Goal: Obtain resource: Obtain resource

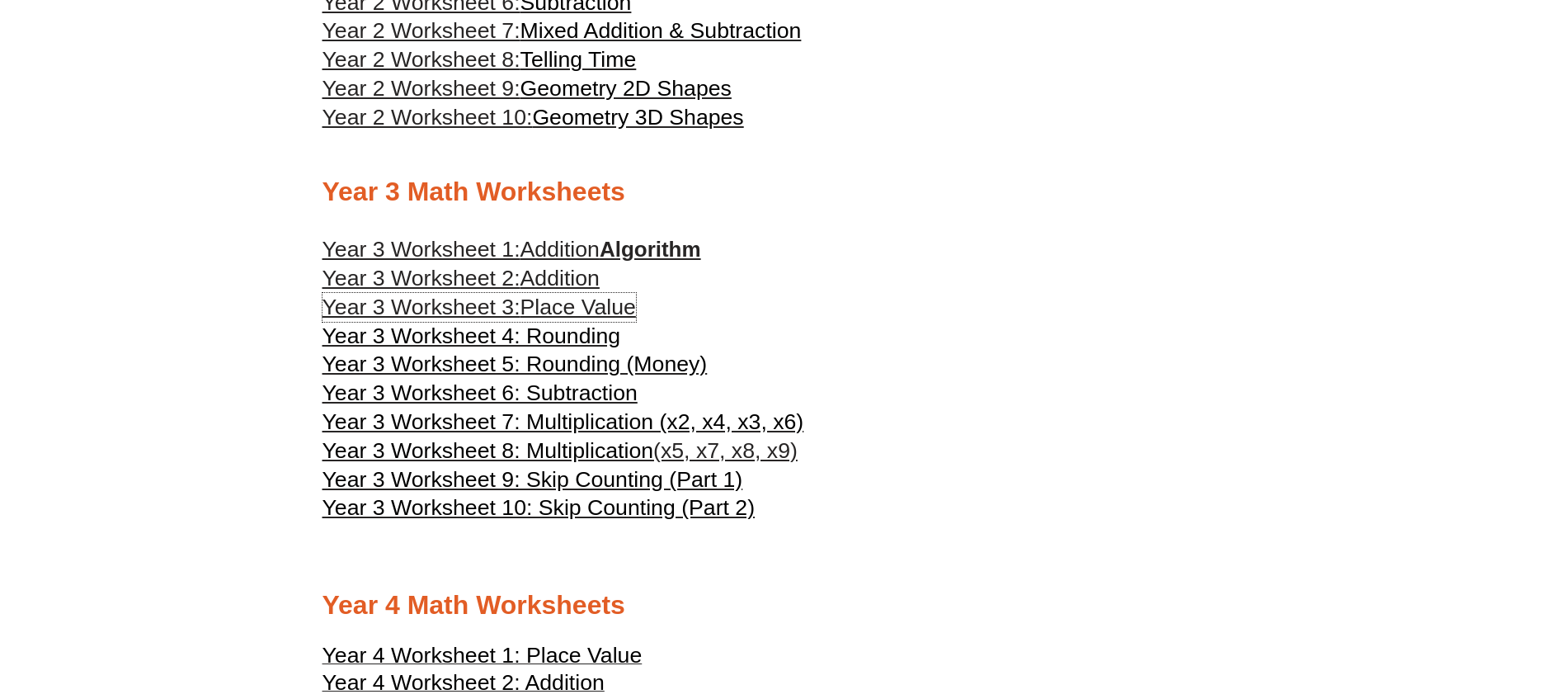
scroll to position [1806, 0]
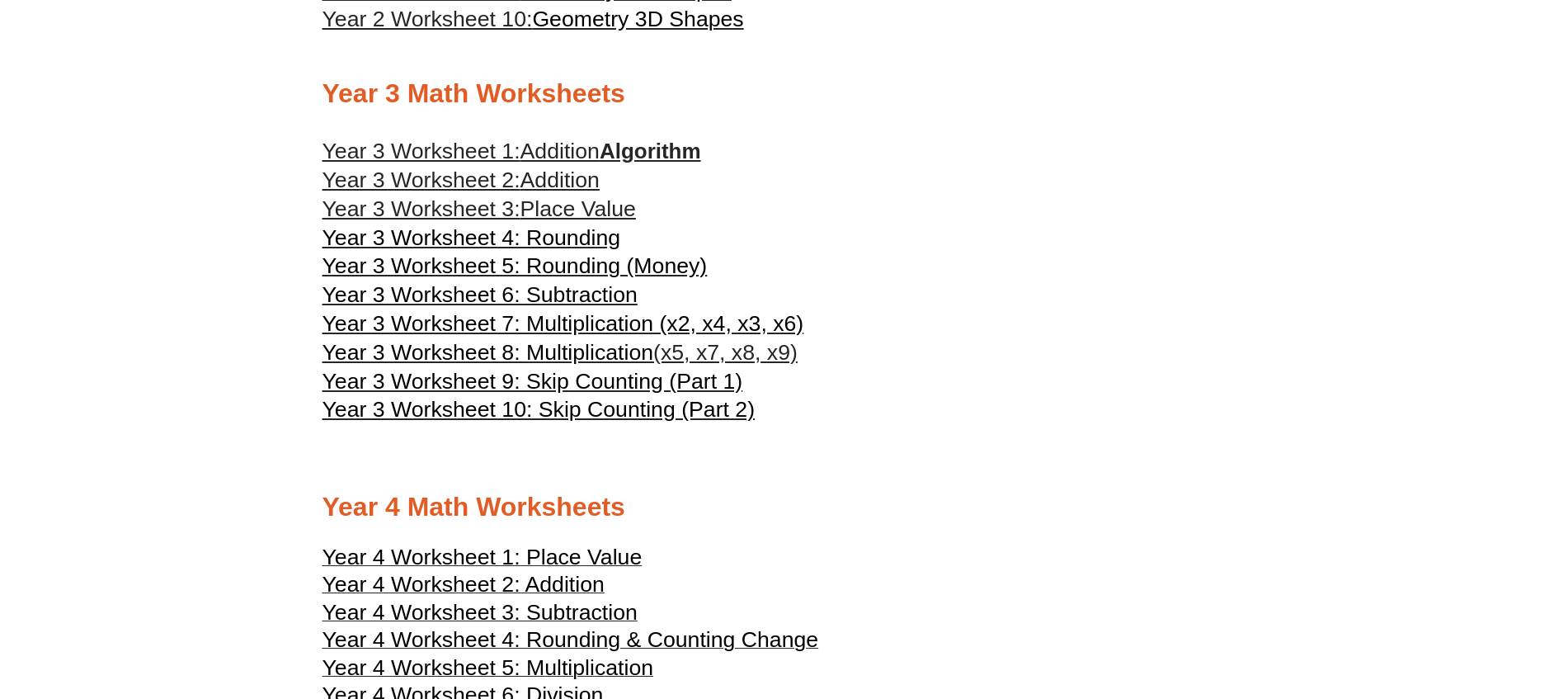
click at [556, 200] on span "Place Value" at bounding box center [578, 208] width 115 height 24
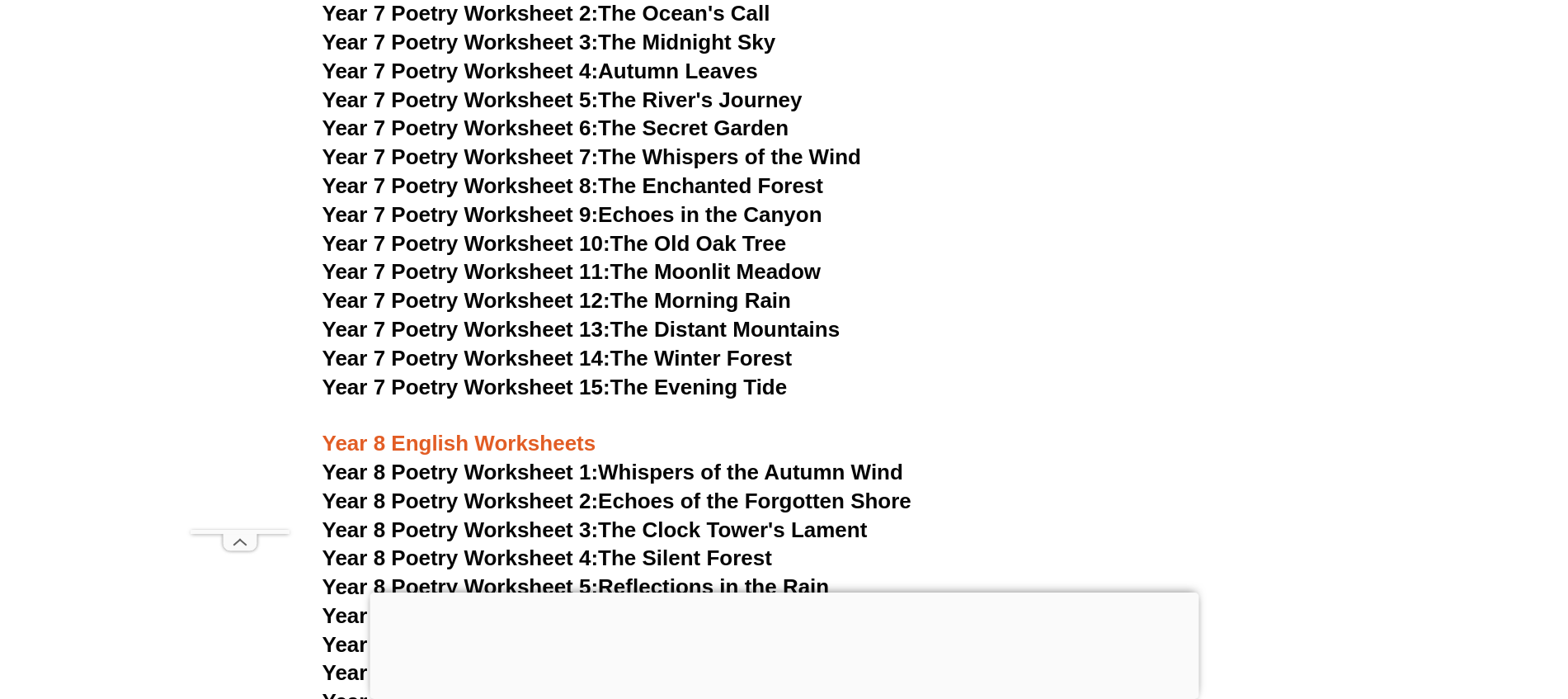
scroll to position [9958, 0]
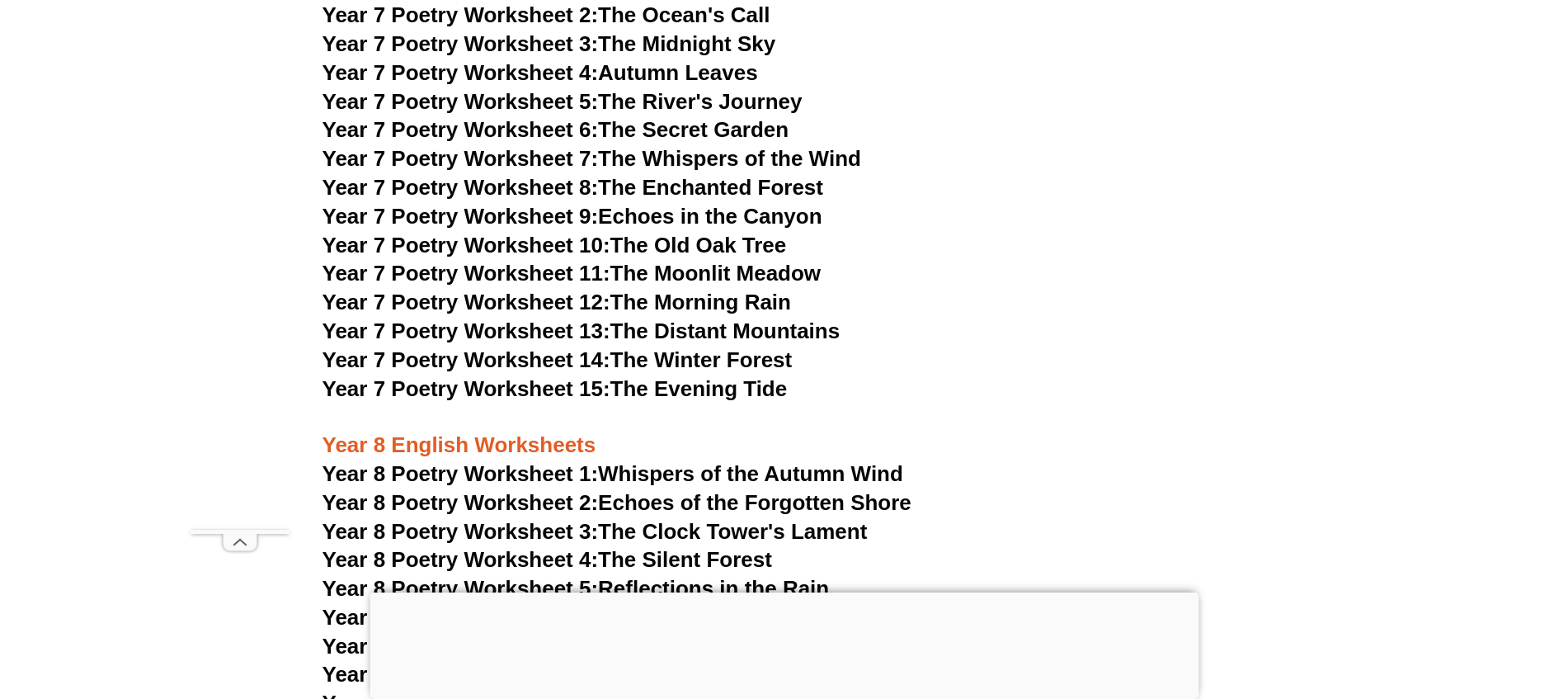
click at [548, 204] on span "Year 7 Poetry Worksheet 9:" at bounding box center [461, 216] width 276 height 24
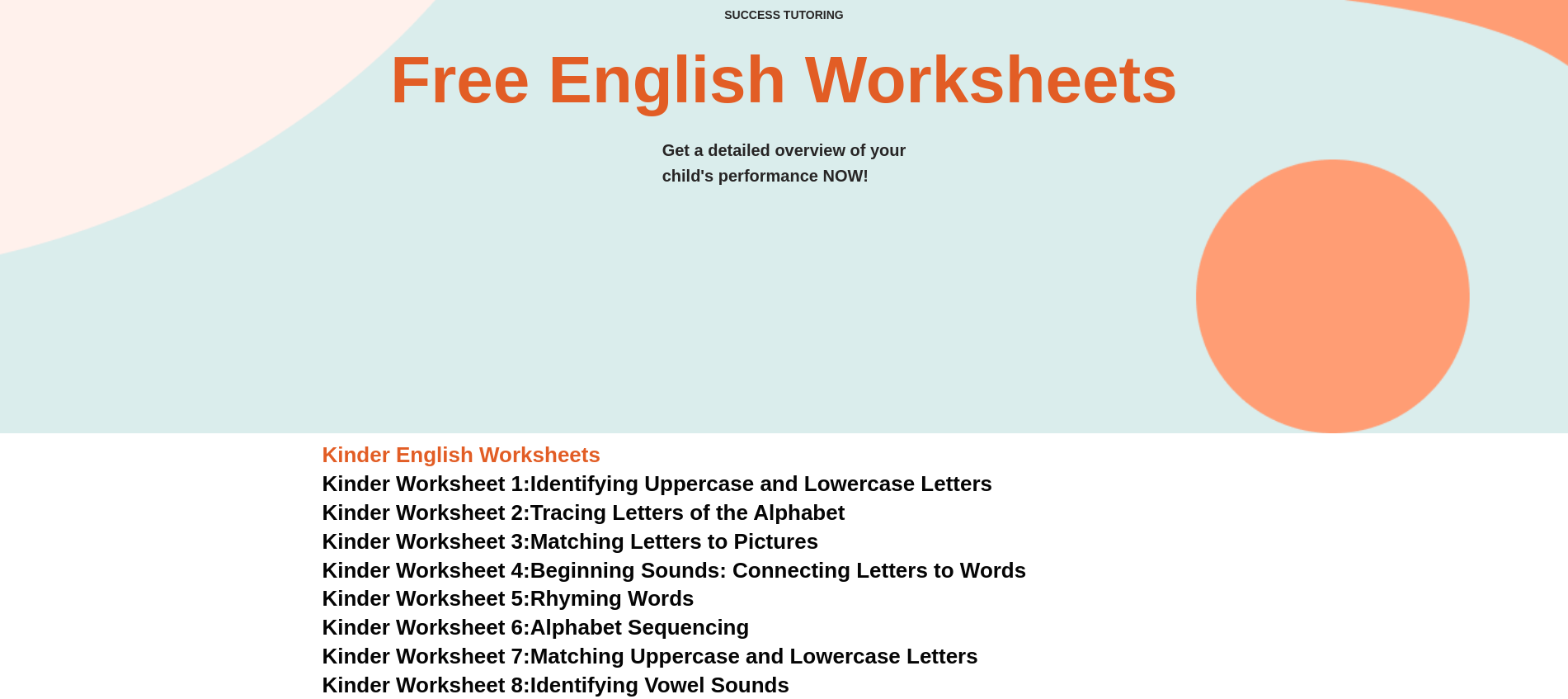
scroll to position [1, 0]
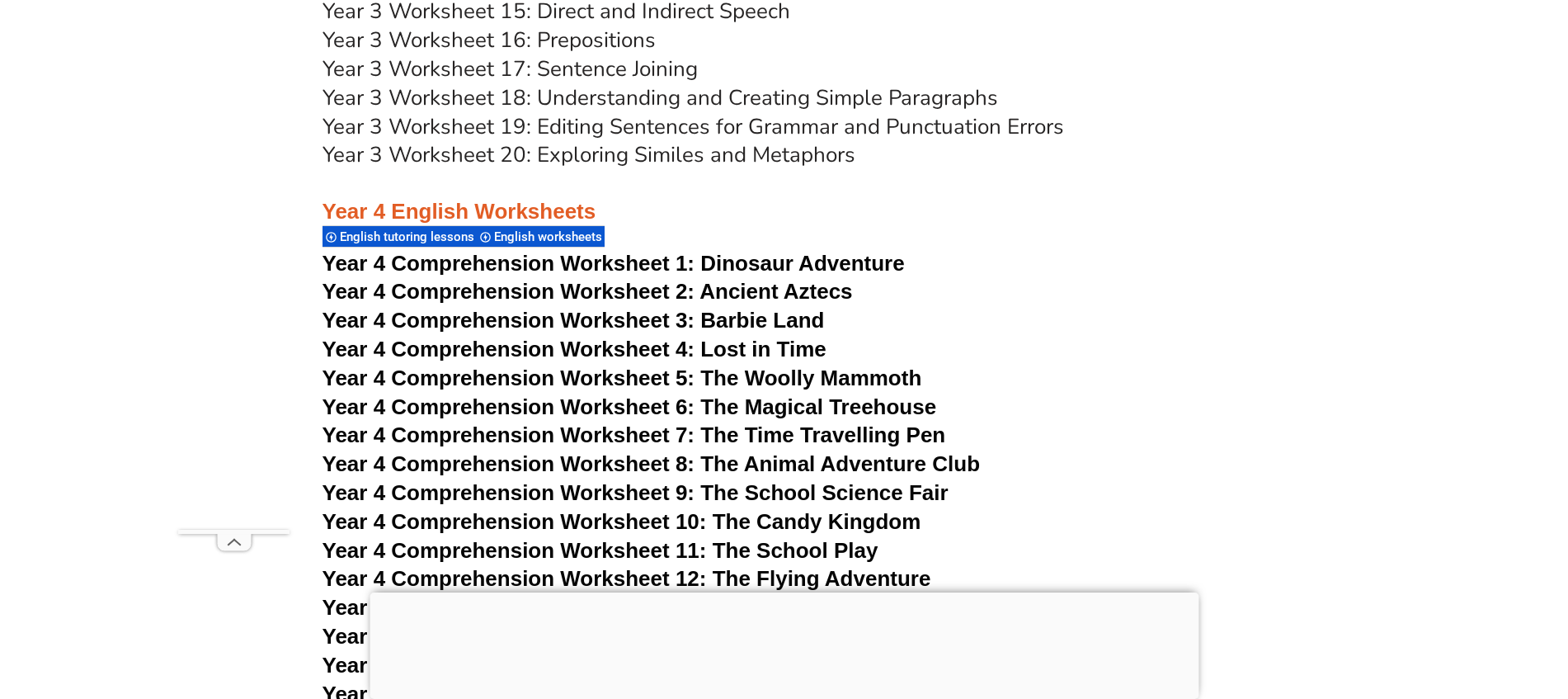
scroll to position [5965, 0]
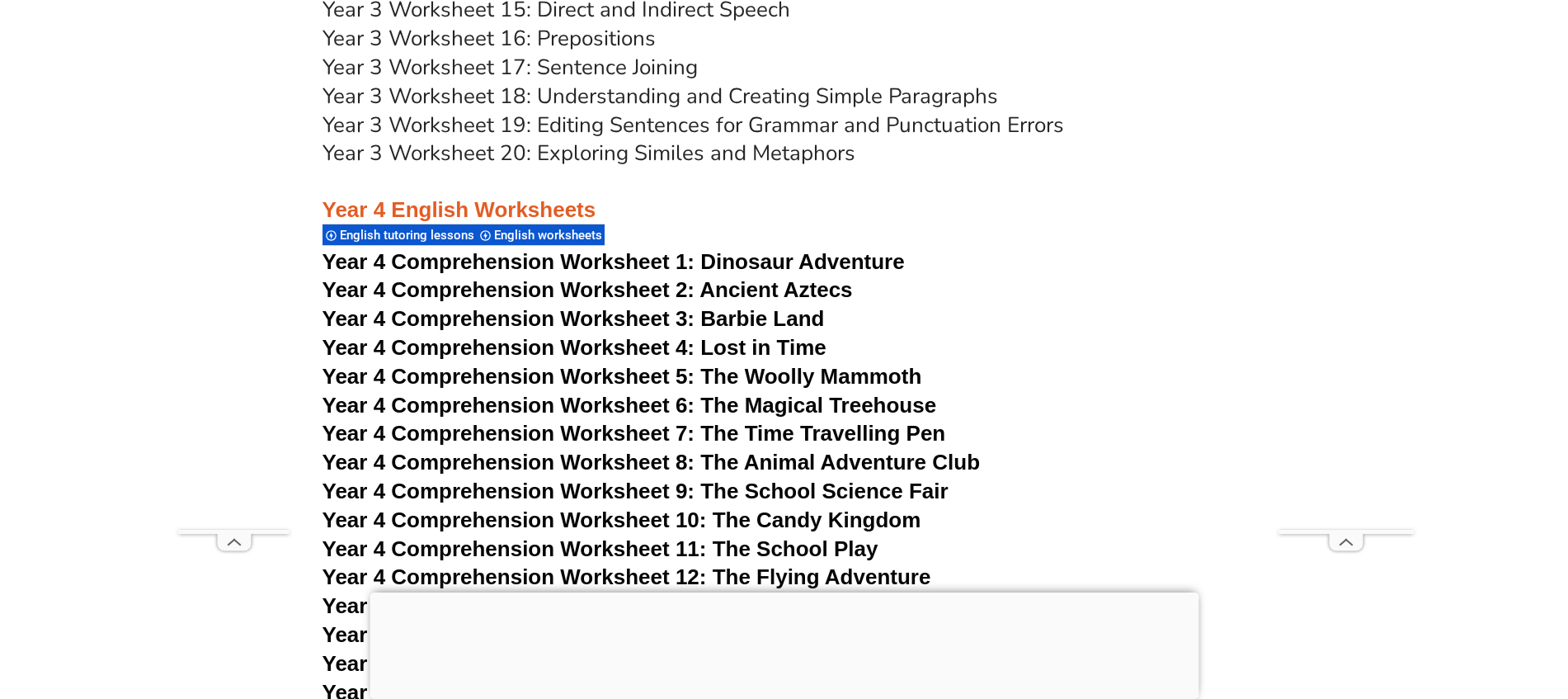
click at [563, 260] on span "Year 4 Comprehension Worksheet 1:" at bounding box center [509, 261] width 373 height 24
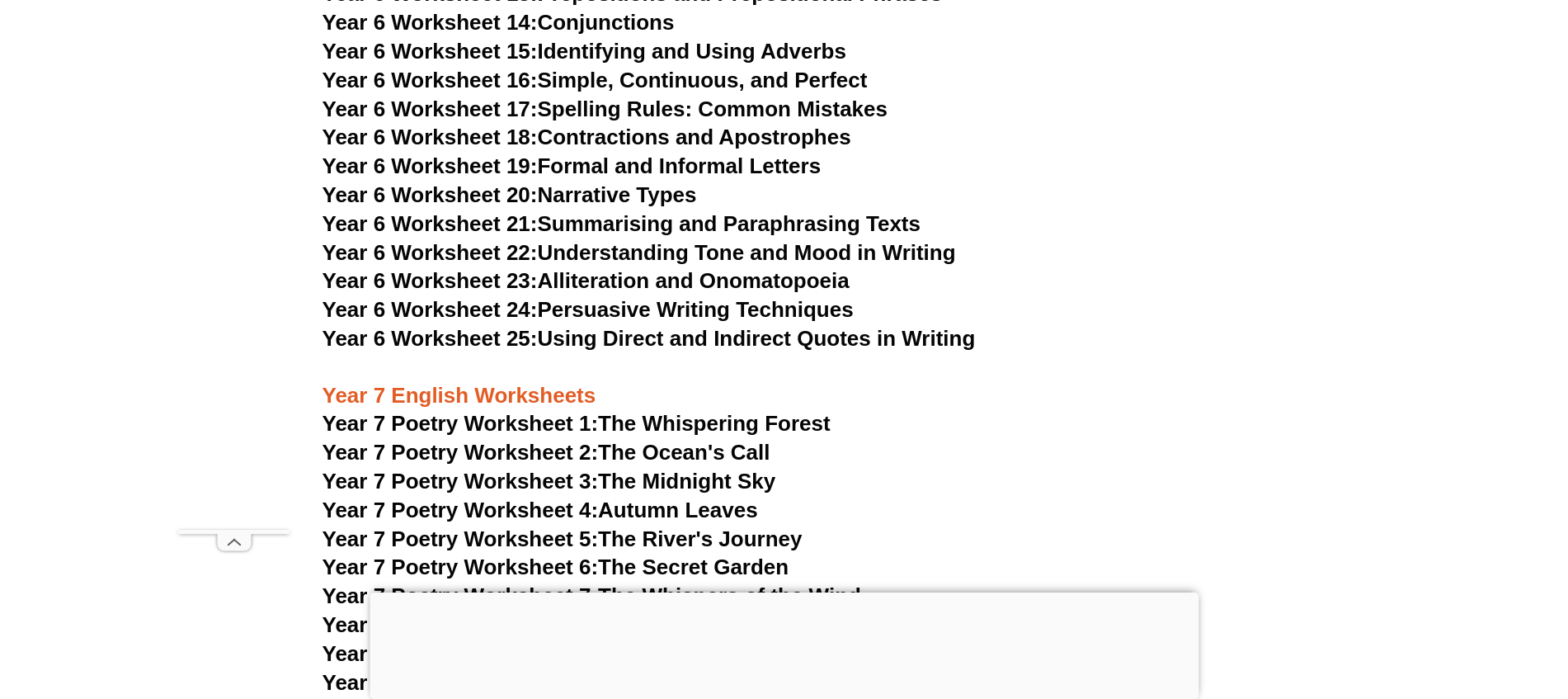
scroll to position [9568, 0]
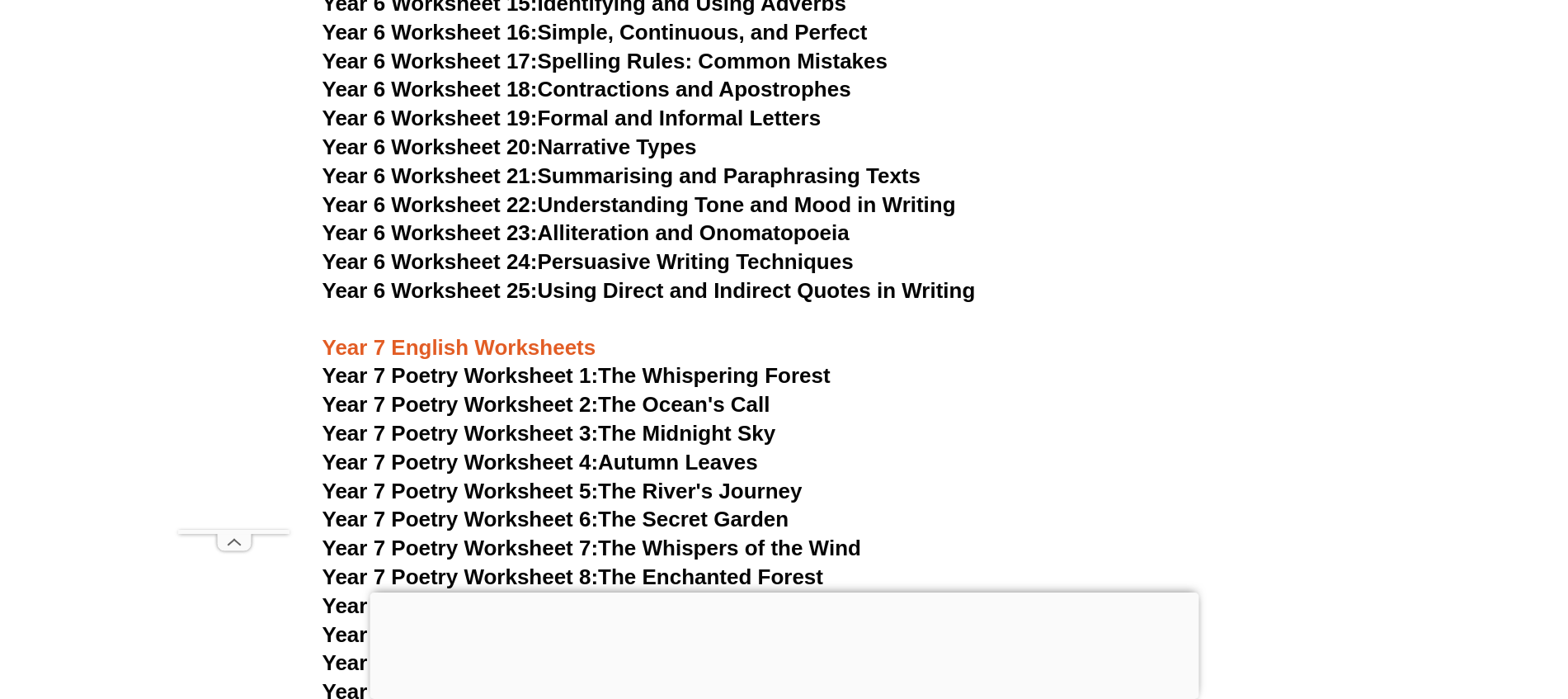
click at [642, 363] on link "Year 7 Poetry Worksheet 1: The Whispering Forest" at bounding box center [577, 375] width 508 height 24
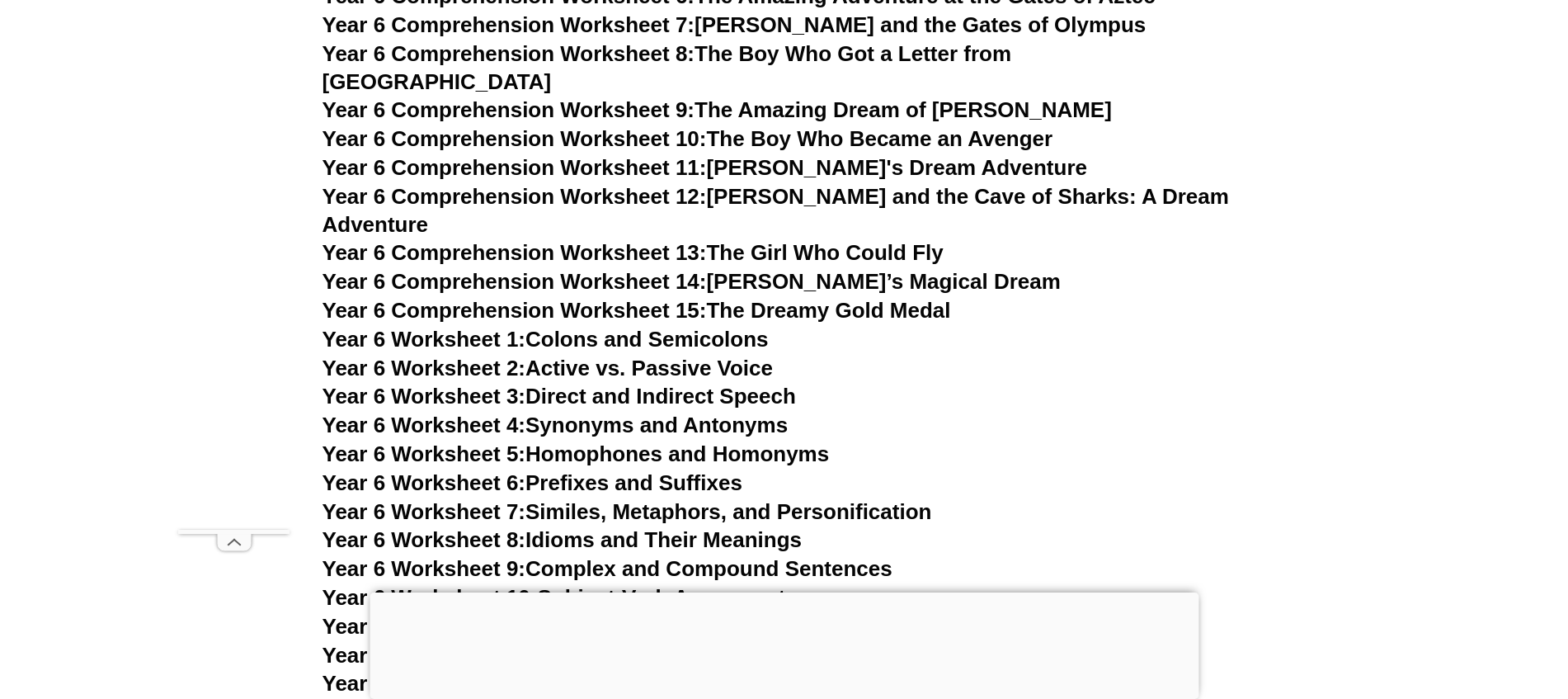
scroll to position [8820, 0]
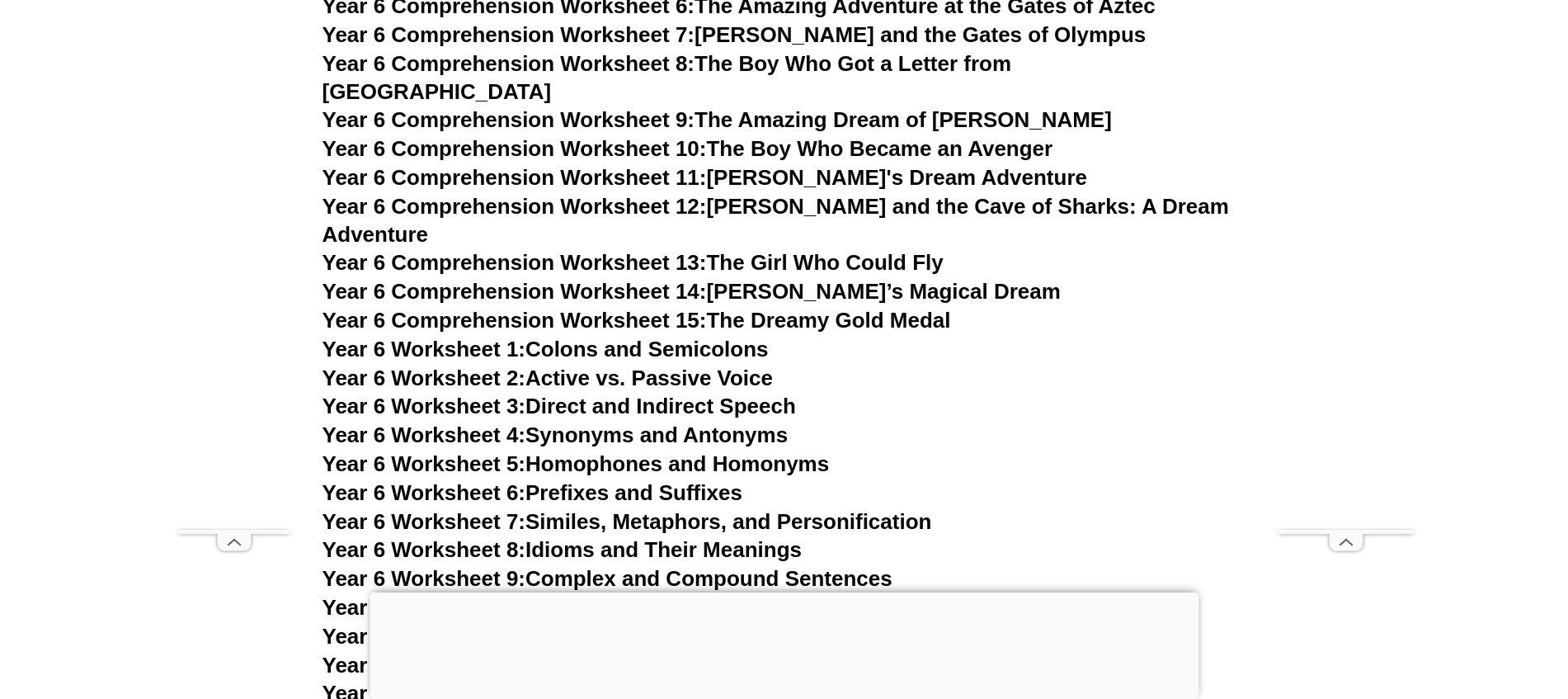
click at [487, 510] on span "Year 6 Worksheet 7:" at bounding box center [424, 521] width 204 height 24
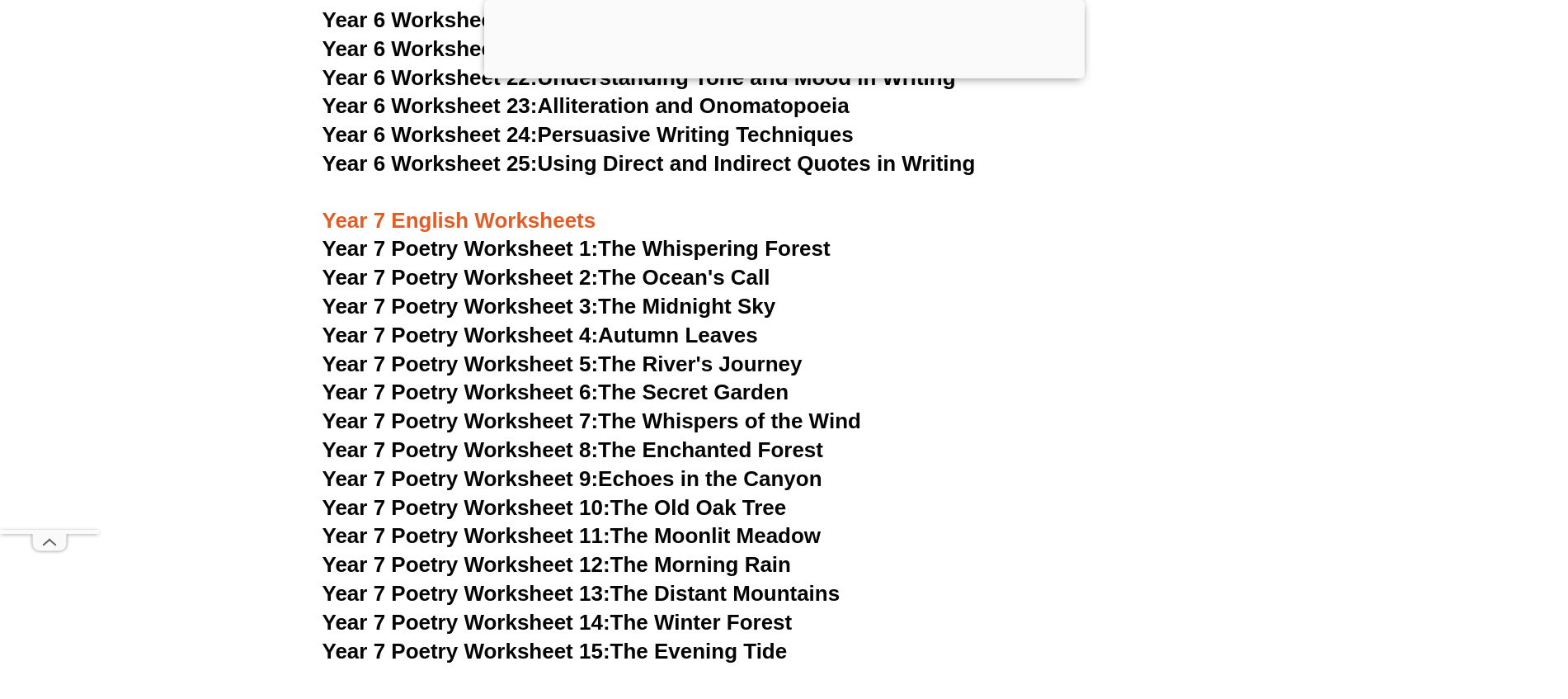
scroll to position [10042, 0]
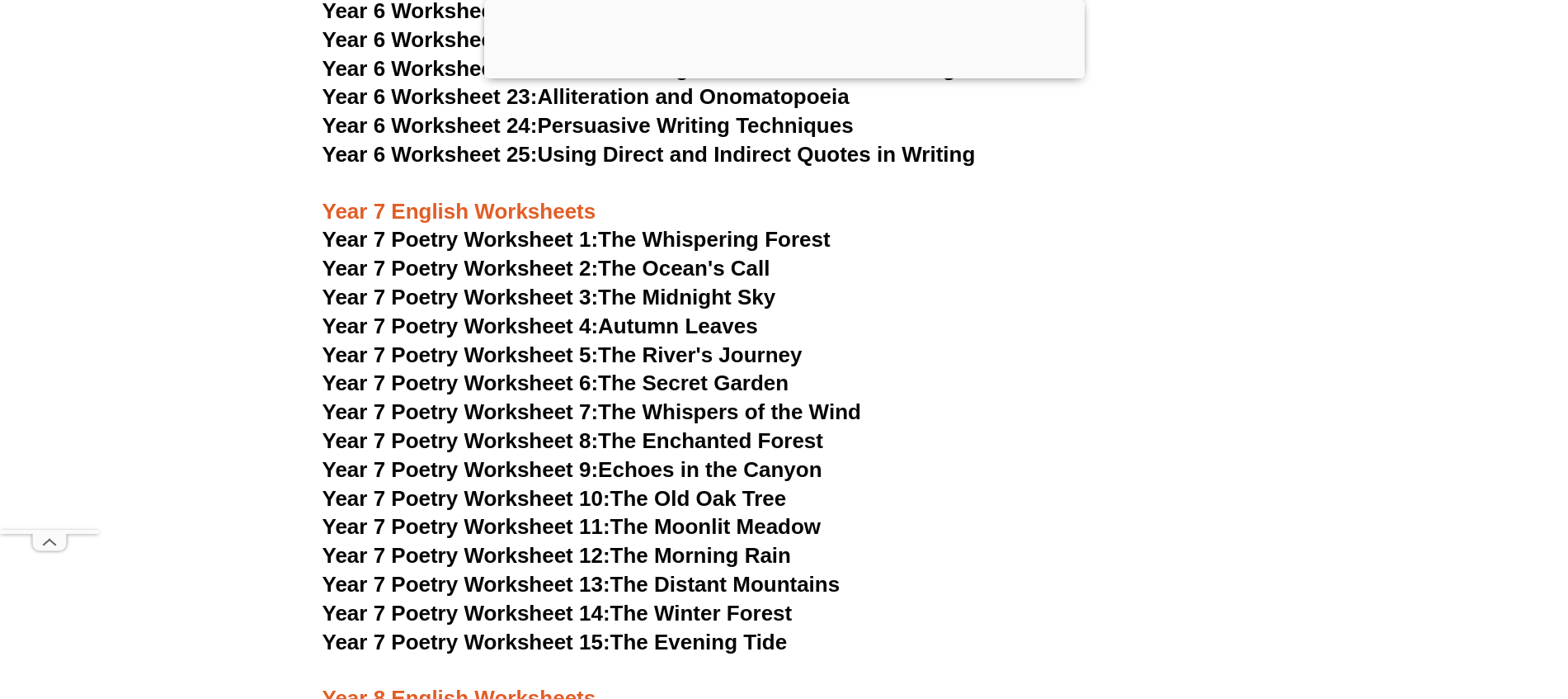
click at [456, 226] on span "Year 7 Poetry Worksheet 1:" at bounding box center [461, 238] width 276 height 24
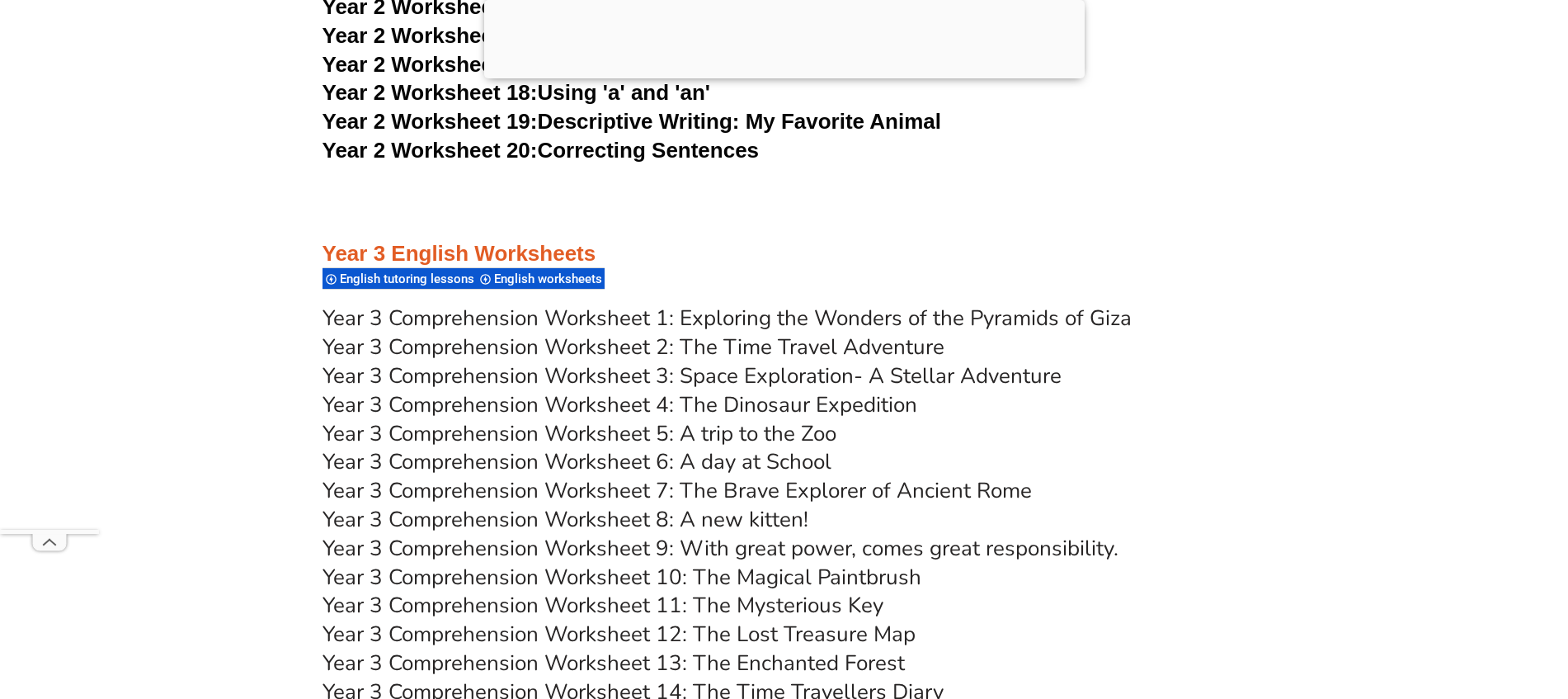
scroll to position [5018, 0]
click at [595, 459] on link "Year 3 Comprehension Worksheet 6: A day at School" at bounding box center [578, 461] width 509 height 29
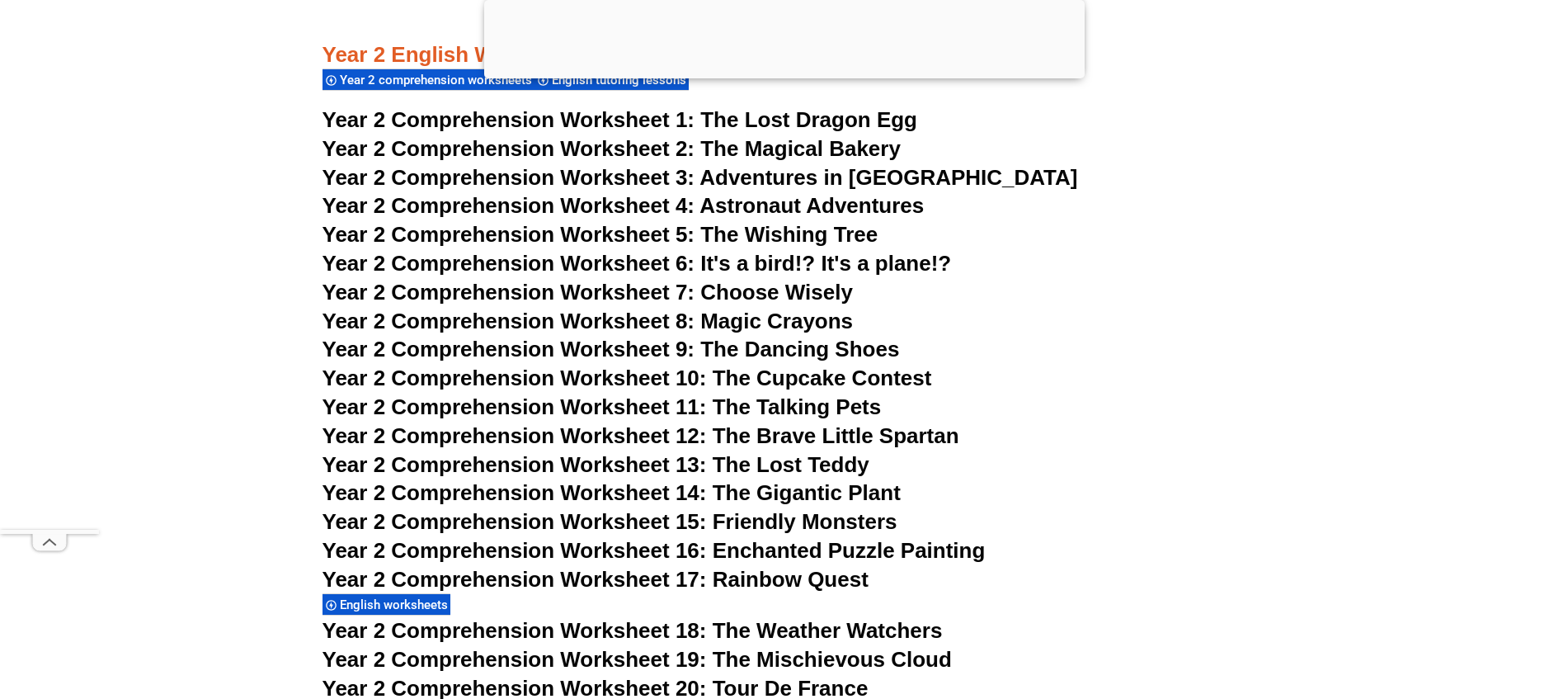
scroll to position [3904, 0]
click at [716, 442] on span "Year 2 Comprehension Worksheet 12: The Brave Little Spartan" at bounding box center [641, 436] width 637 height 24
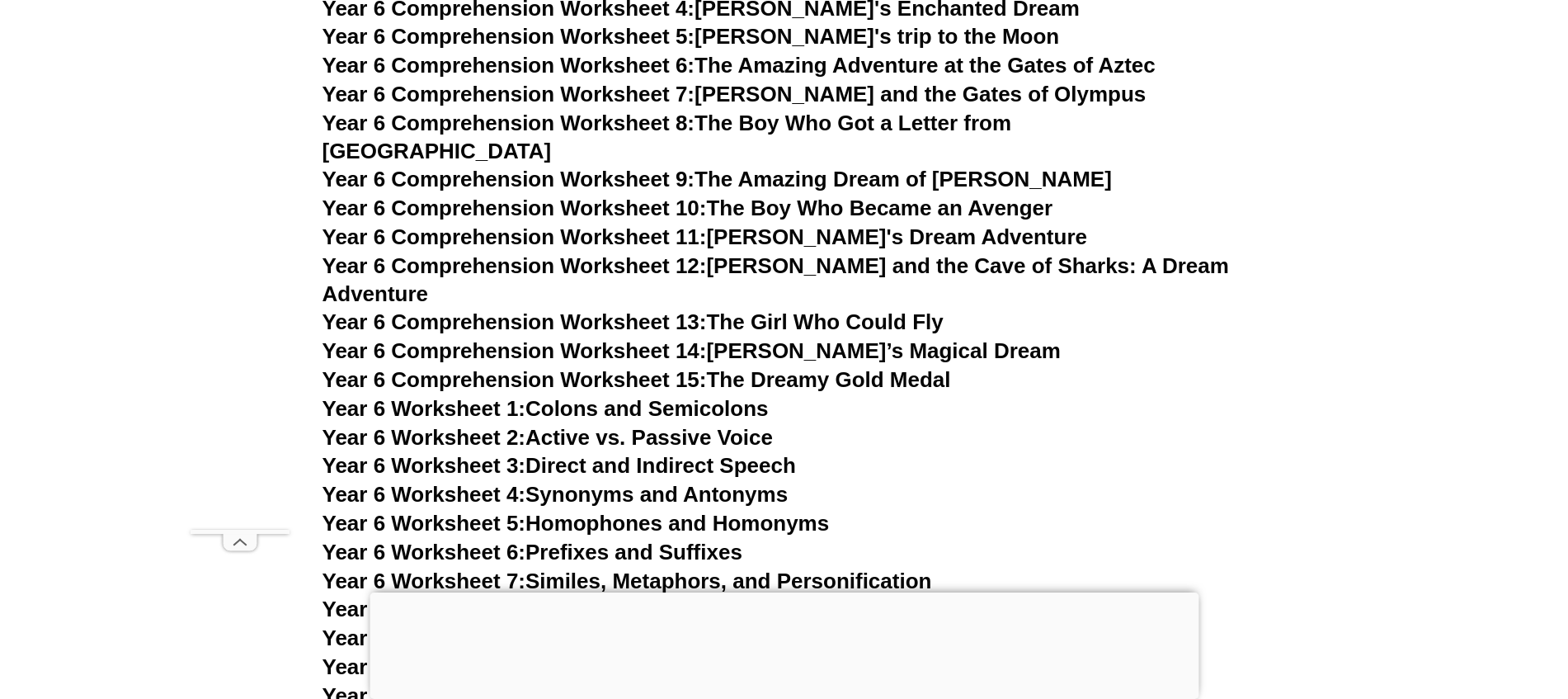
scroll to position [8760, 0]
click at [624, 368] on span "Year 6 Comprehension Worksheet 15:" at bounding box center [515, 380] width 384 height 24
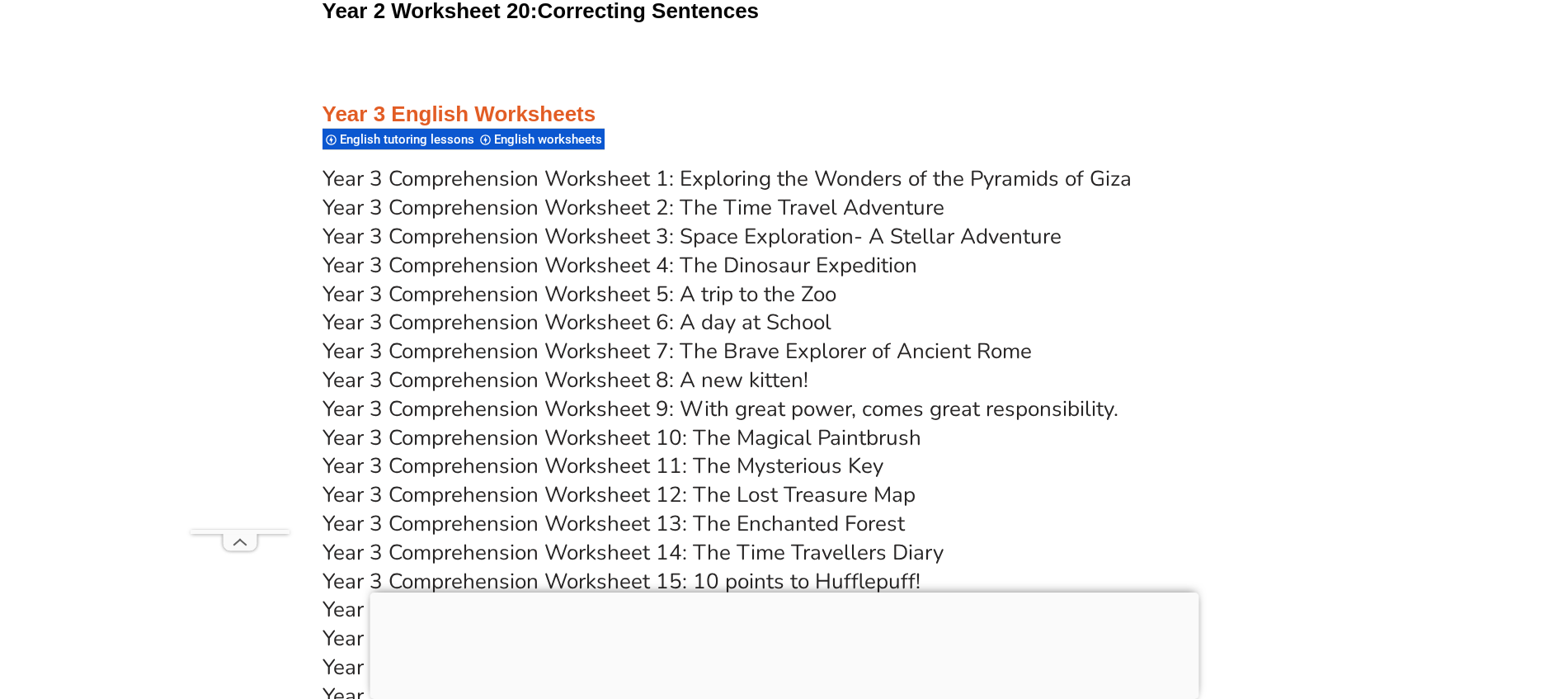
scroll to position [4822, 0]
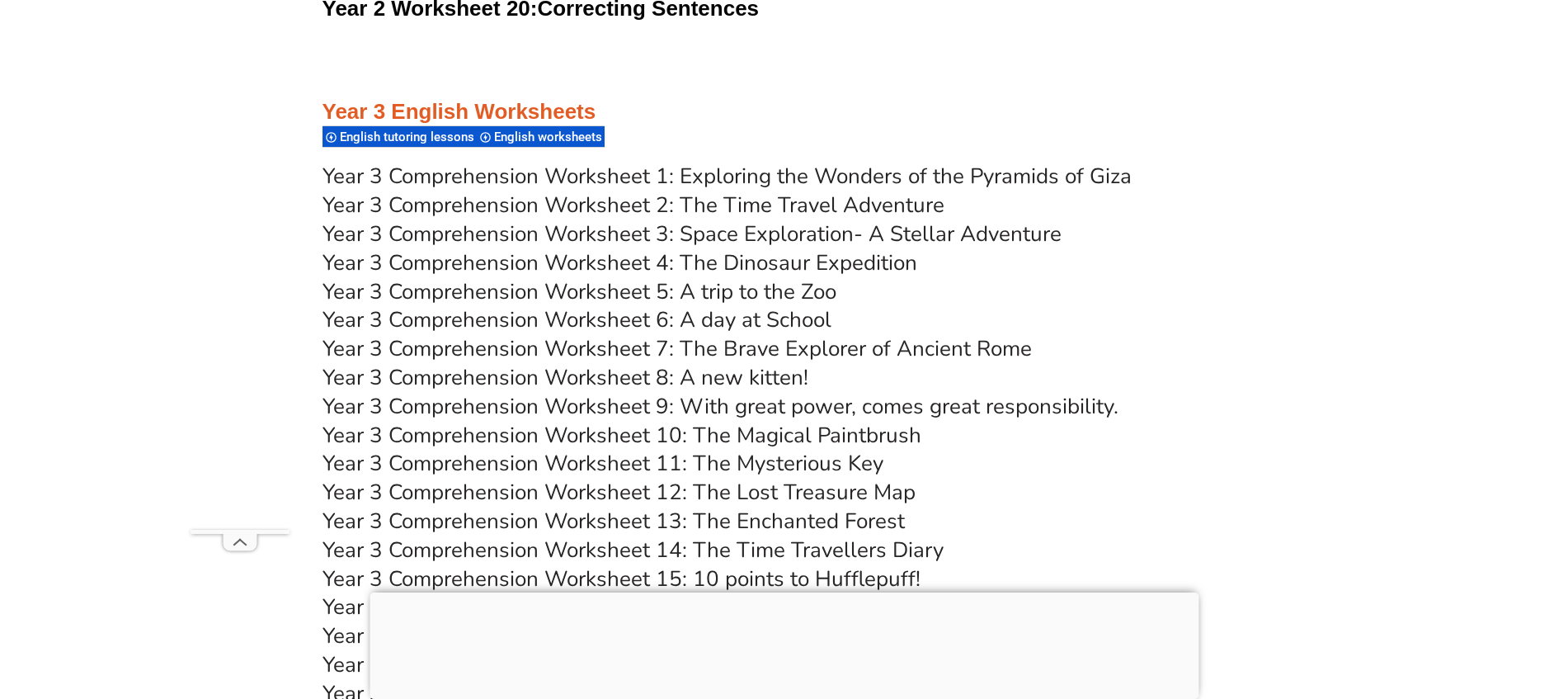
click at [725, 201] on link "Year 3 Comprehension Worksheet 2: The Time Travel Adventure" at bounding box center [633, 205] width 622 height 29
